Goal: Information Seeking & Learning: Learn about a topic

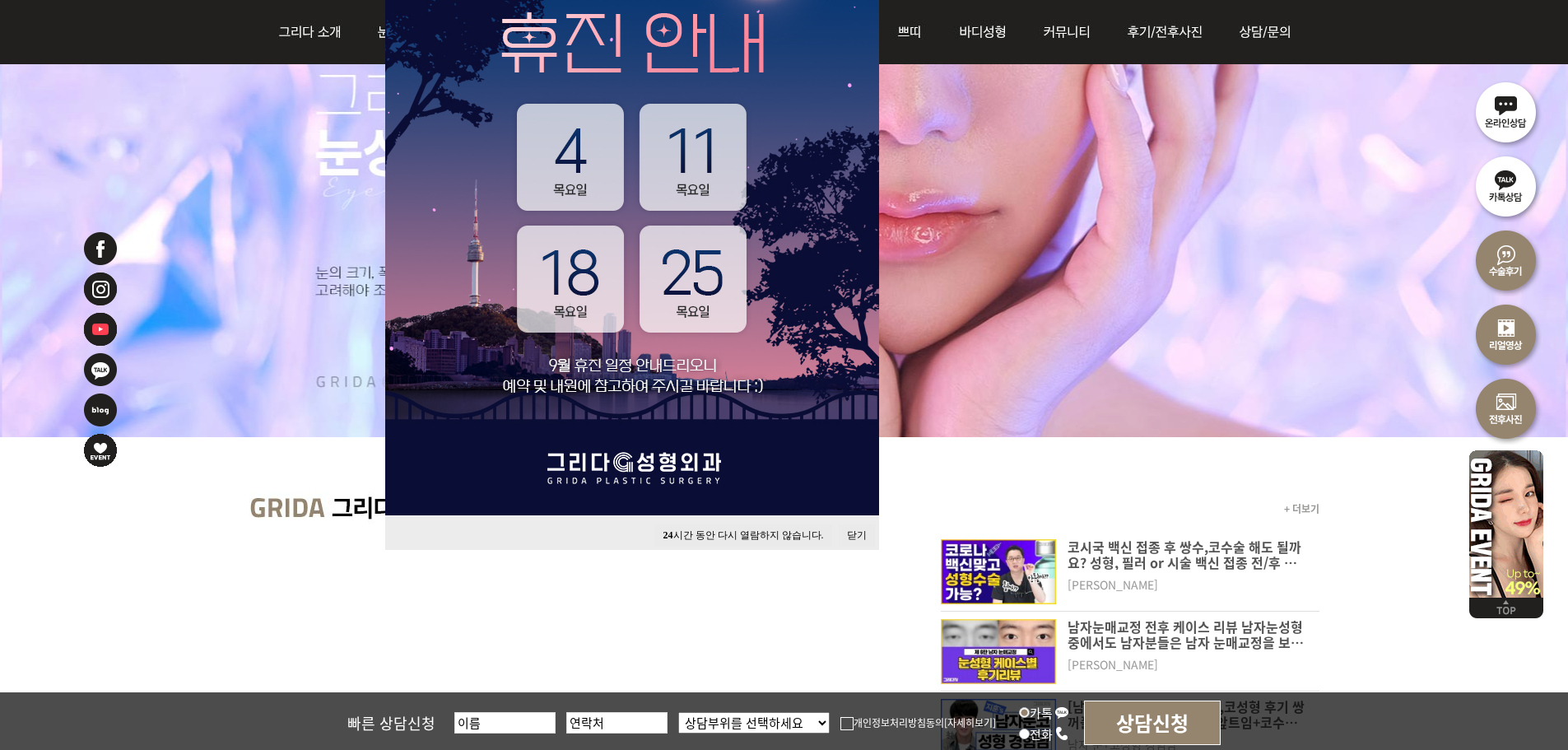
scroll to position [329, 0]
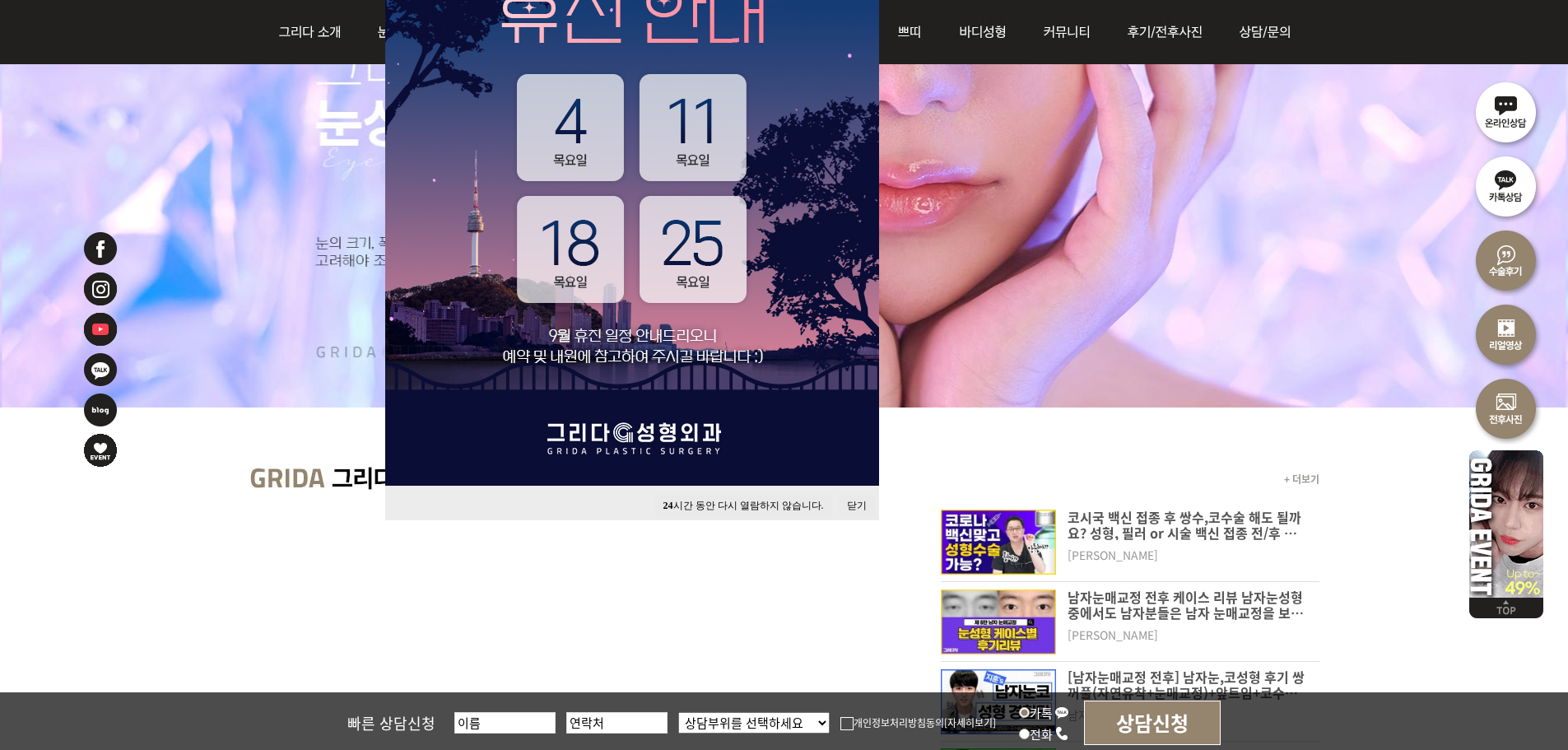
click at [869, 499] on button "닫기" at bounding box center [857, 506] width 37 height 22
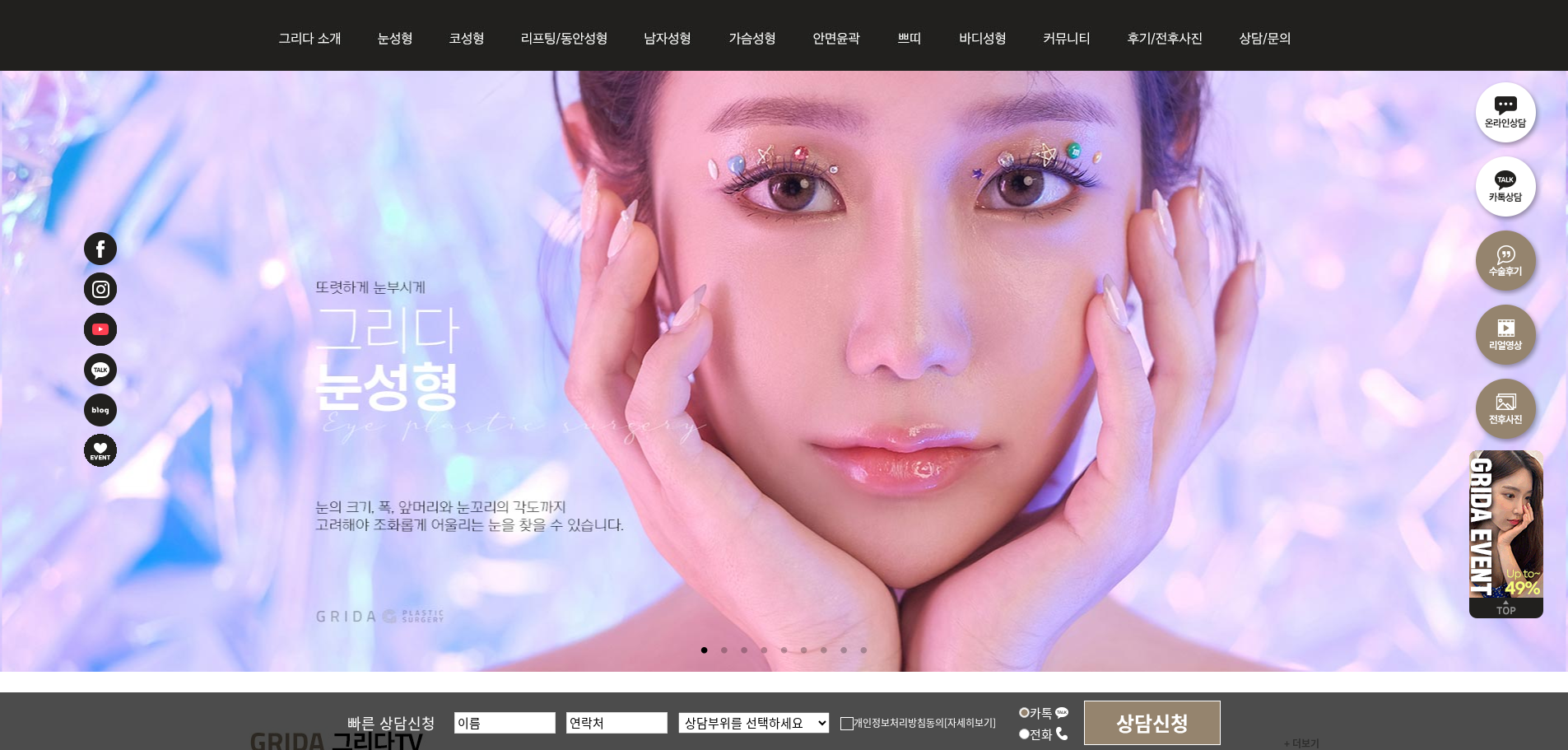
scroll to position [0, 0]
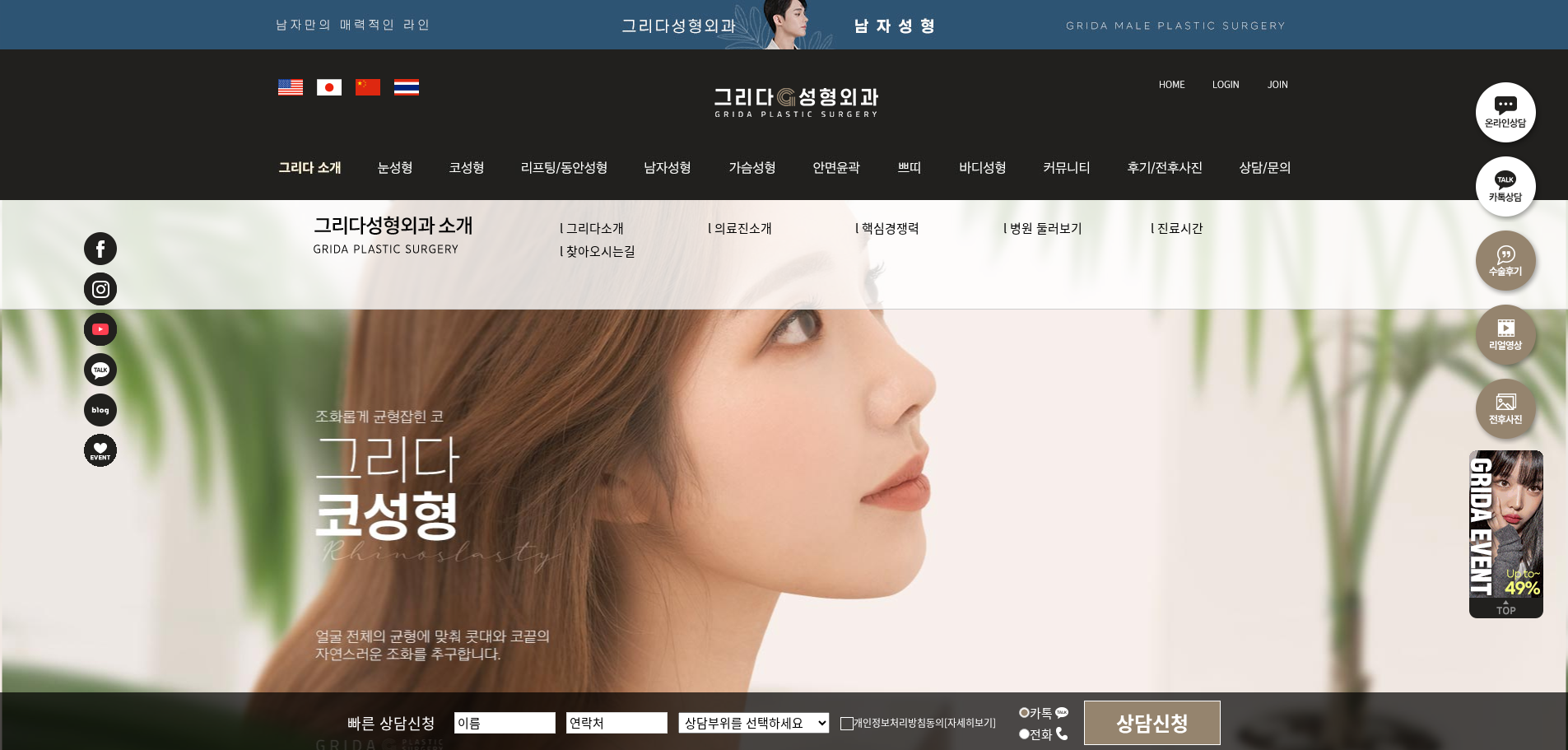
click at [715, 229] on link "l 의료진소개" at bounding box center [740, 227] width 64 height 17
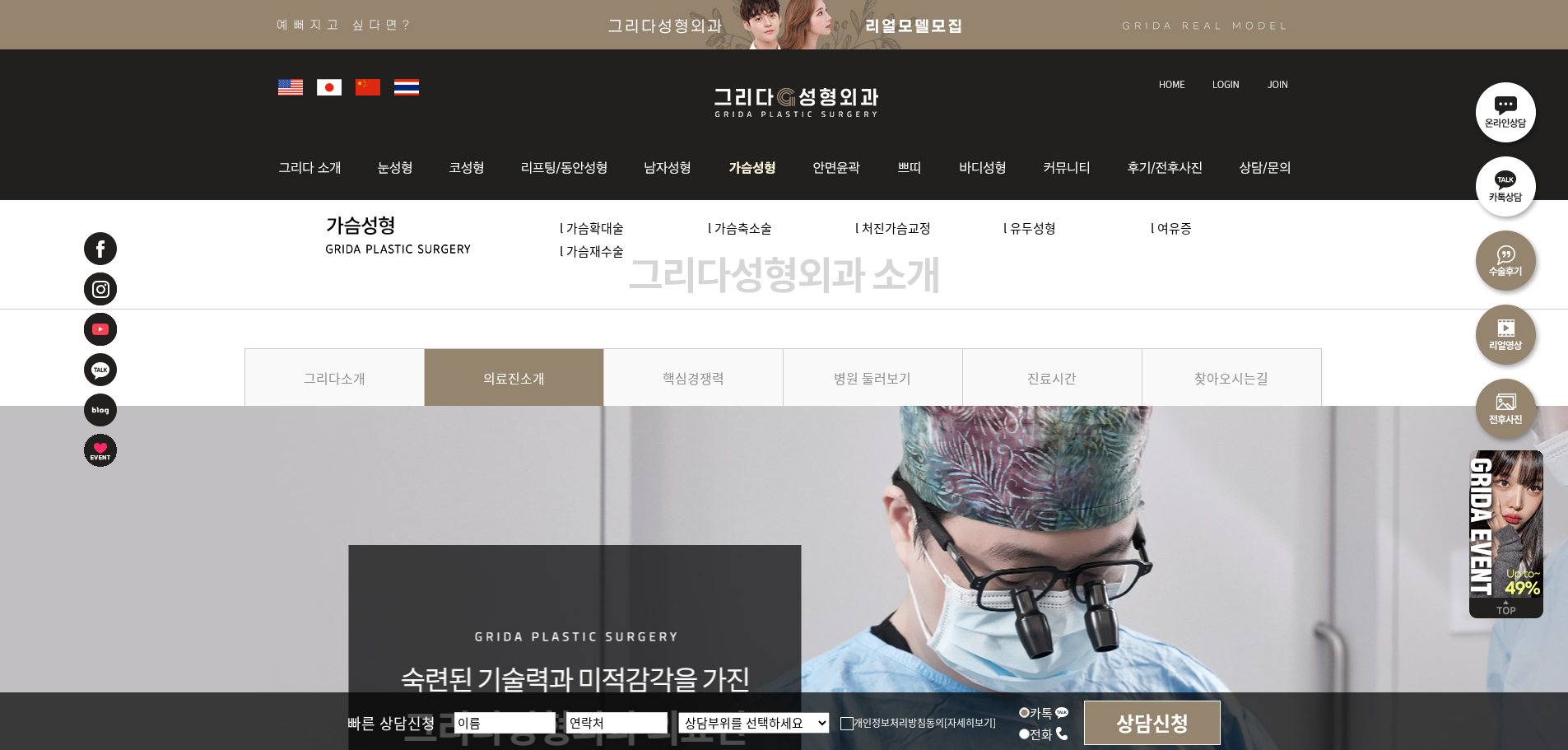
click at [729, 163] on img at bounding box center [753, 168] width 84 height 64
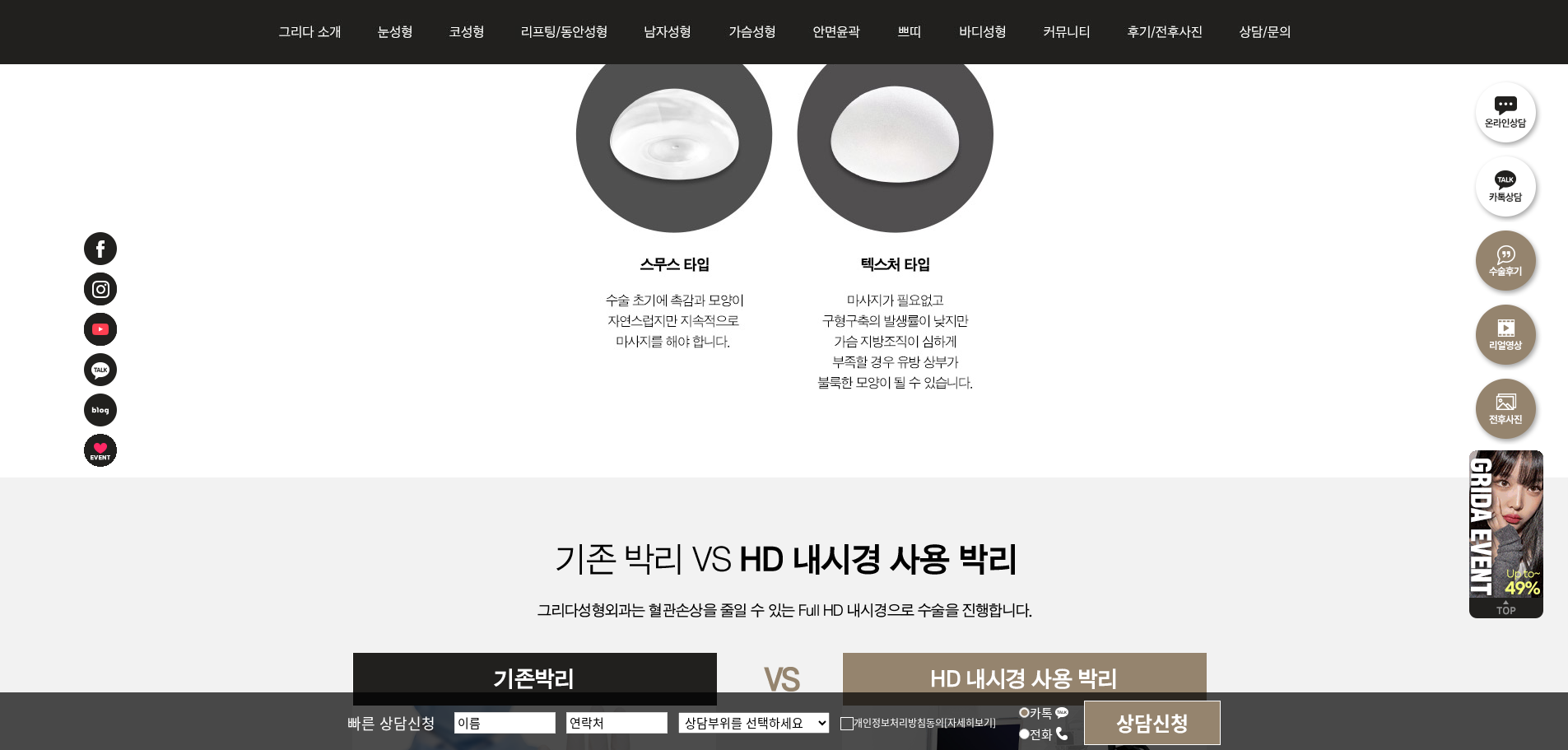
scroll to position [3870, 0]
